Goal: Transaction & Acquisition: Purchase product/service

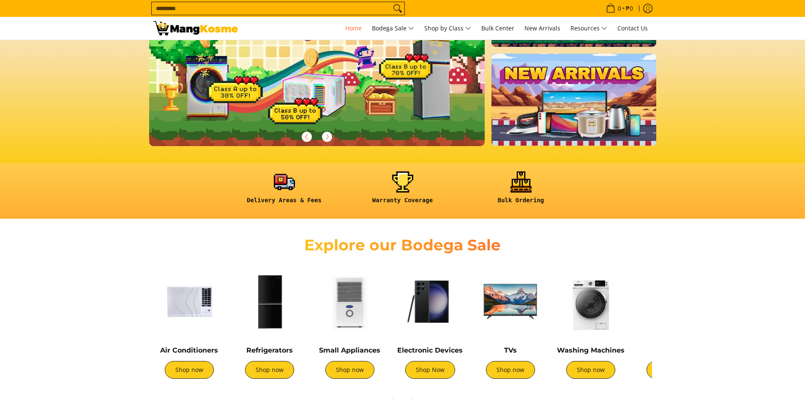
scroll to position [211, 0]
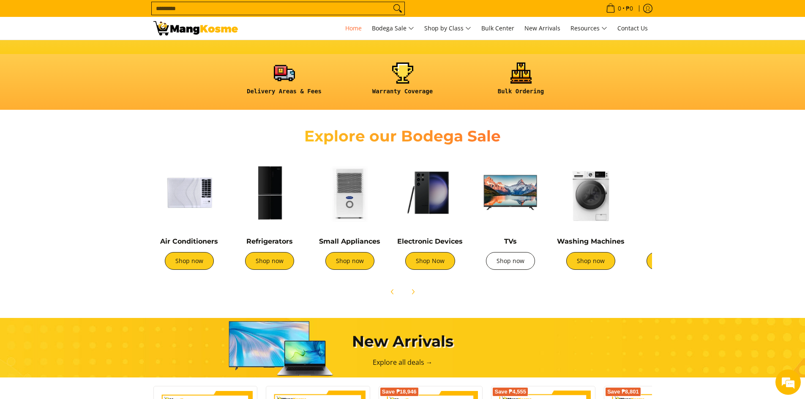
click at [514, 262] on link "Shop now" at bounding box center [510, 261] width 49 height 18
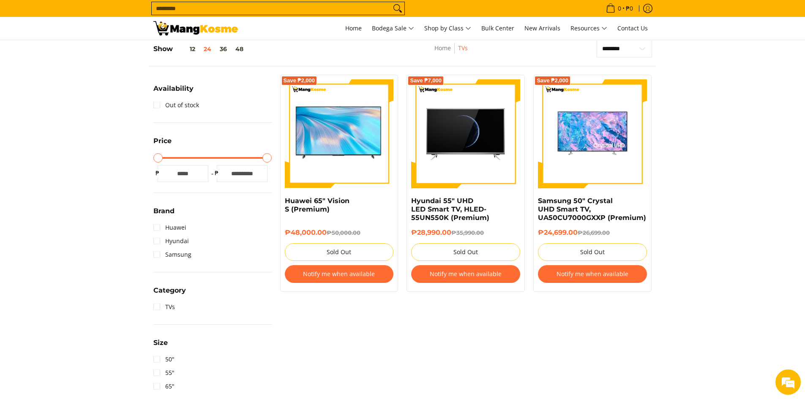
scroll to position [169, 0]
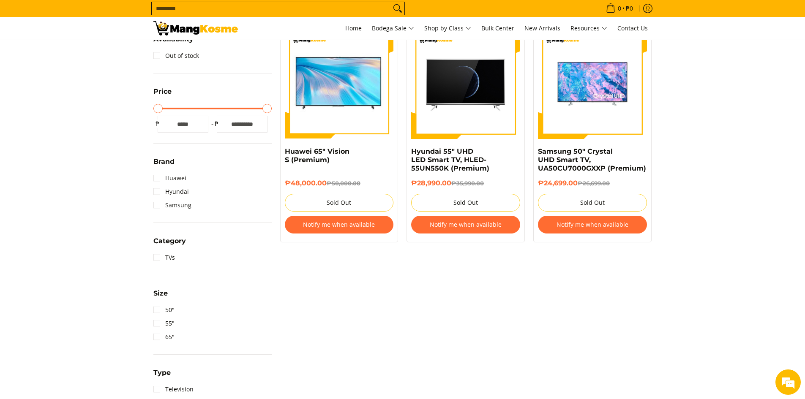
click at [182, 124] on input "*" at bounding box center [183, 124] width 51 height 17
click at [165, 258] on link "TVs" at bounding box center [164, 258] width 22 height 14
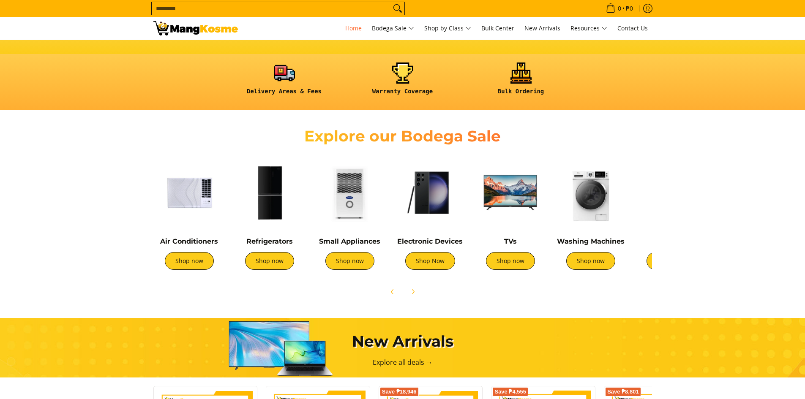
scroll to position [211, 0]
click at [265, 216] on img at bounding box center [270, 193] width 72 height 72
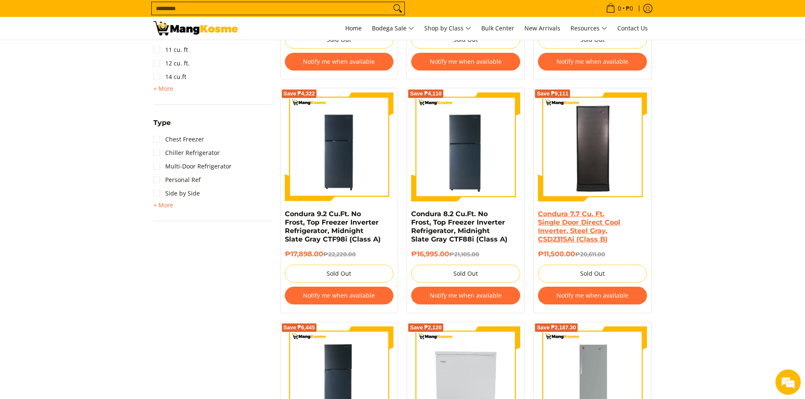
click at [587, 222] on link "Condura 7.7 Cu. Ft. Single Door Direct Cool Inverter, Steel Gray, CSD231SAi (Cl…" at bounding box center [579, 226] width 82 height 33
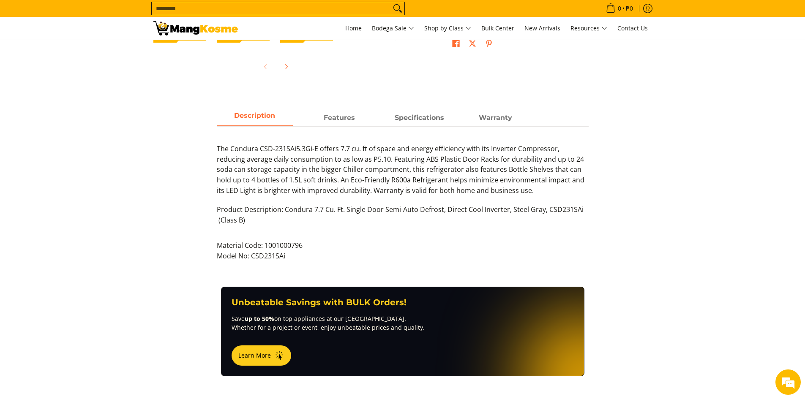
scroll to position [423, 0]
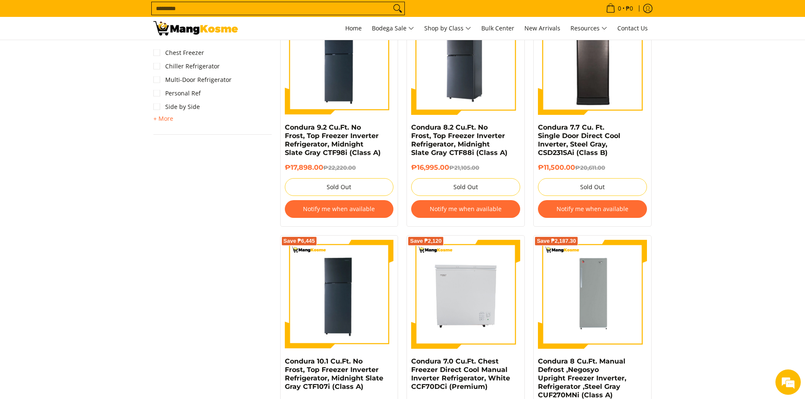
scroll to position [634, 0]
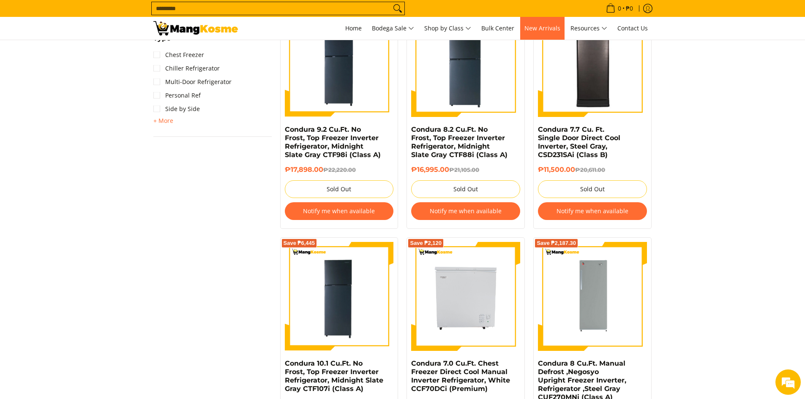
click at [544, 28] on span "New Arrivals" at bounding box center [543, 28] width 36 height 8
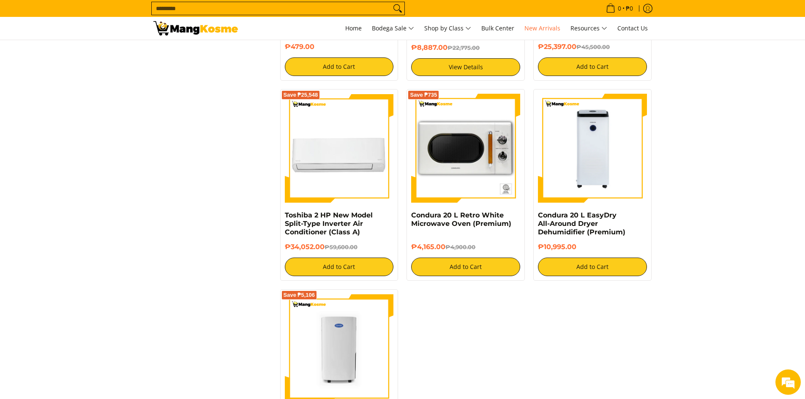
scroll to position [1353, 0]
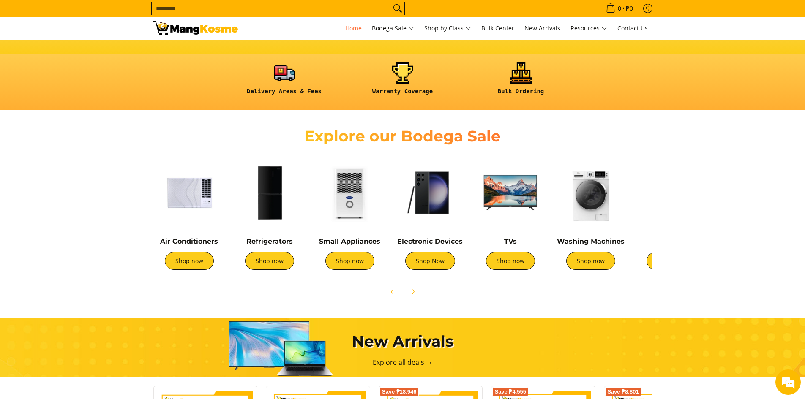
click at [511, 198] on img at bounding box center [511, 193] width 72 height 72
click at [520, 190] on img at bounding box center [511, 193] width 72 height 72
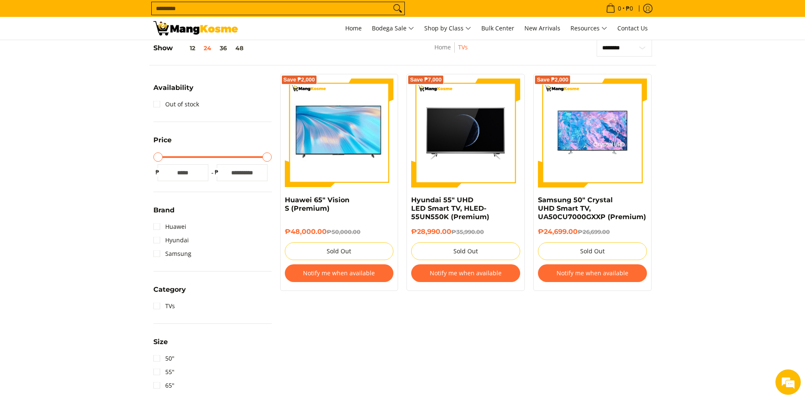
scroll to position [85, 0]
